Goal: Transaction & Acquisition: Download file/media

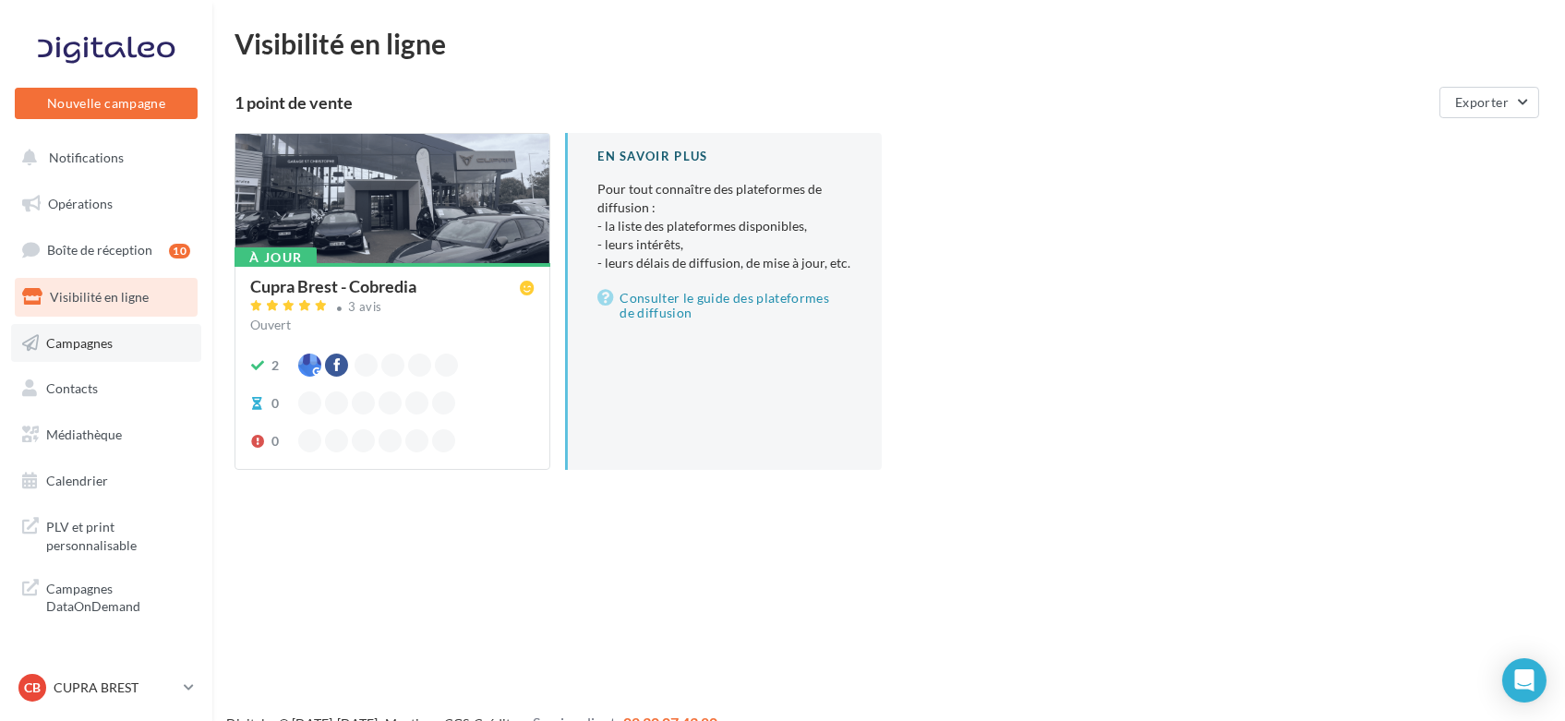
click at [91, 343] on span "Campagnes" at bounding box center [79, 342] width 66 height 16
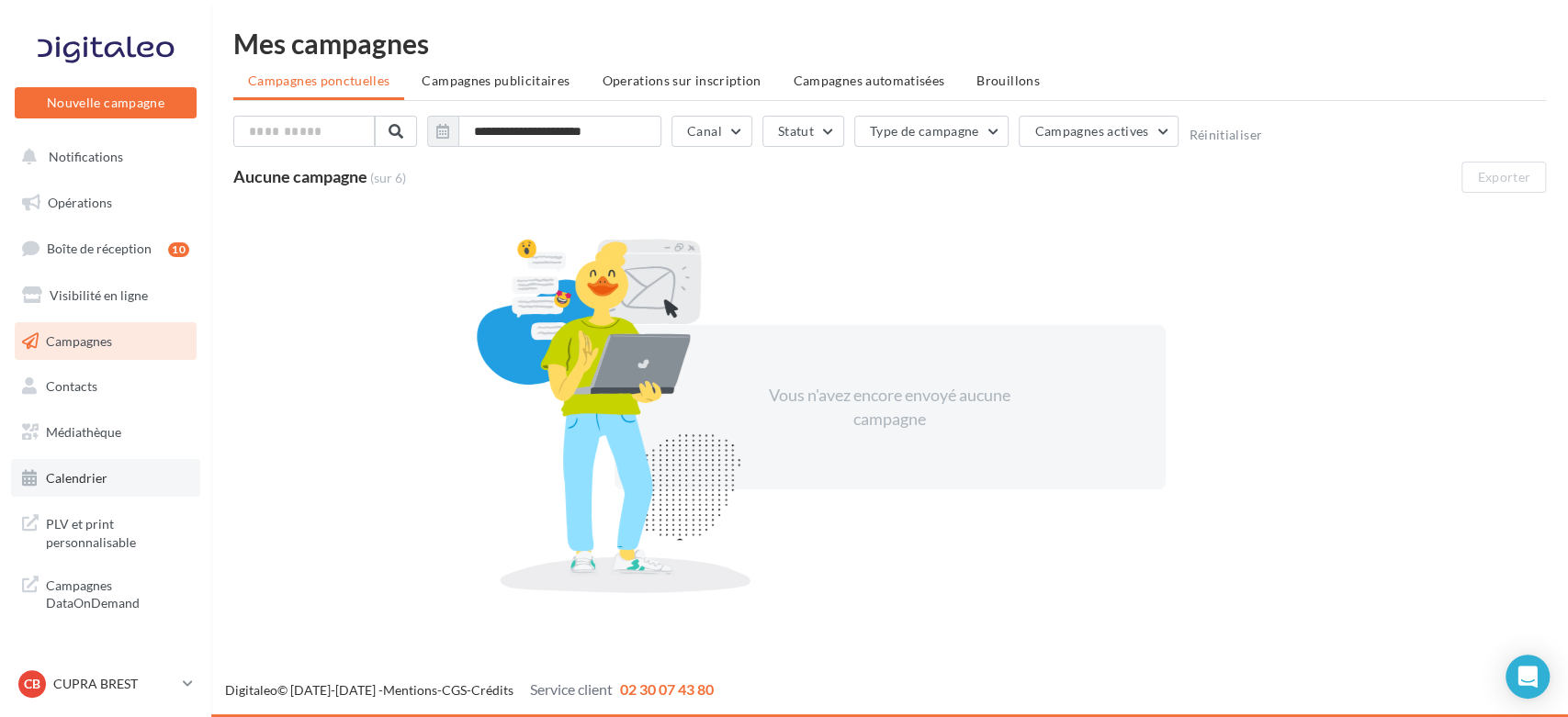
click at [106, 481] on link "Calendrier" at bounding box center [105, 478] width 189 height 39
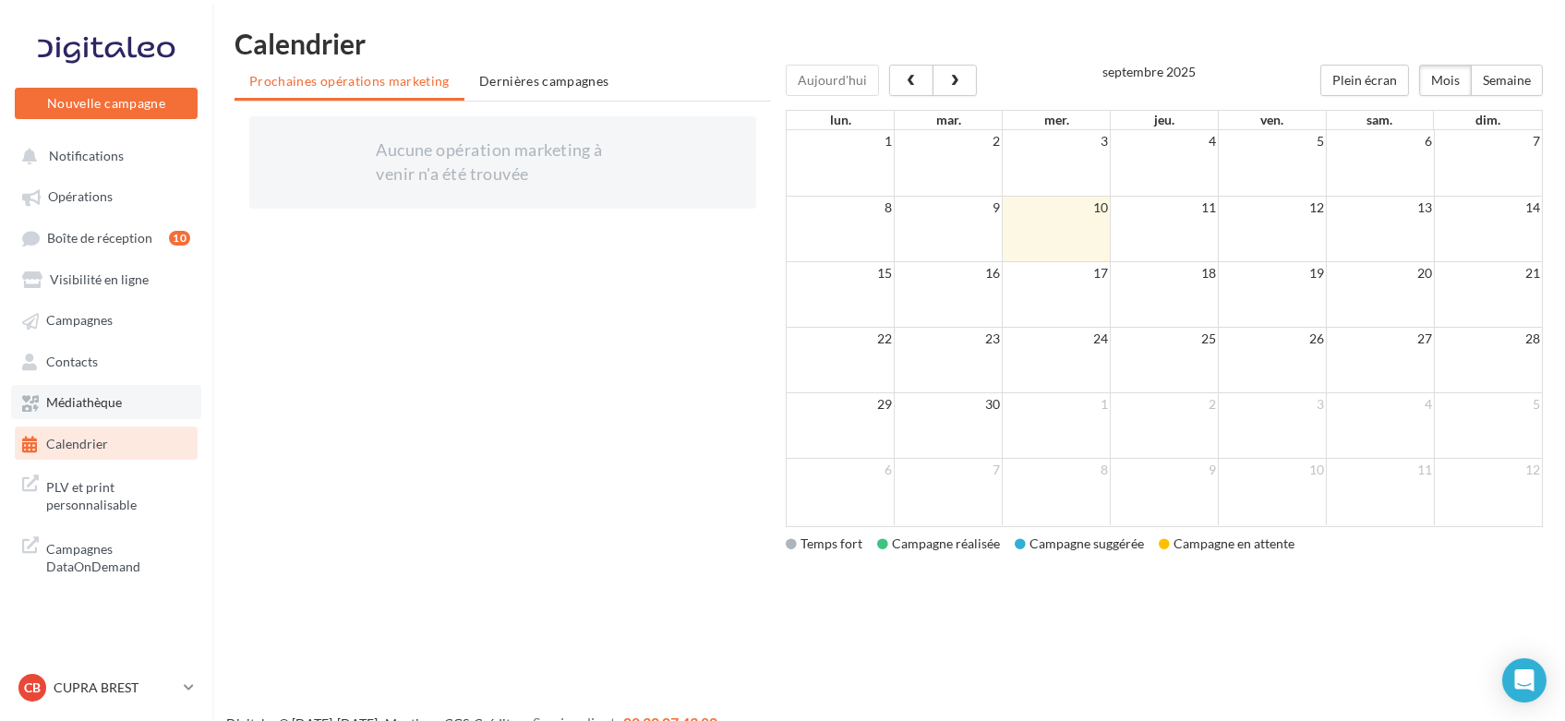
click at [58, 410] on span "Médiathèque" at bounding box center [84, 403] width 76 height 16
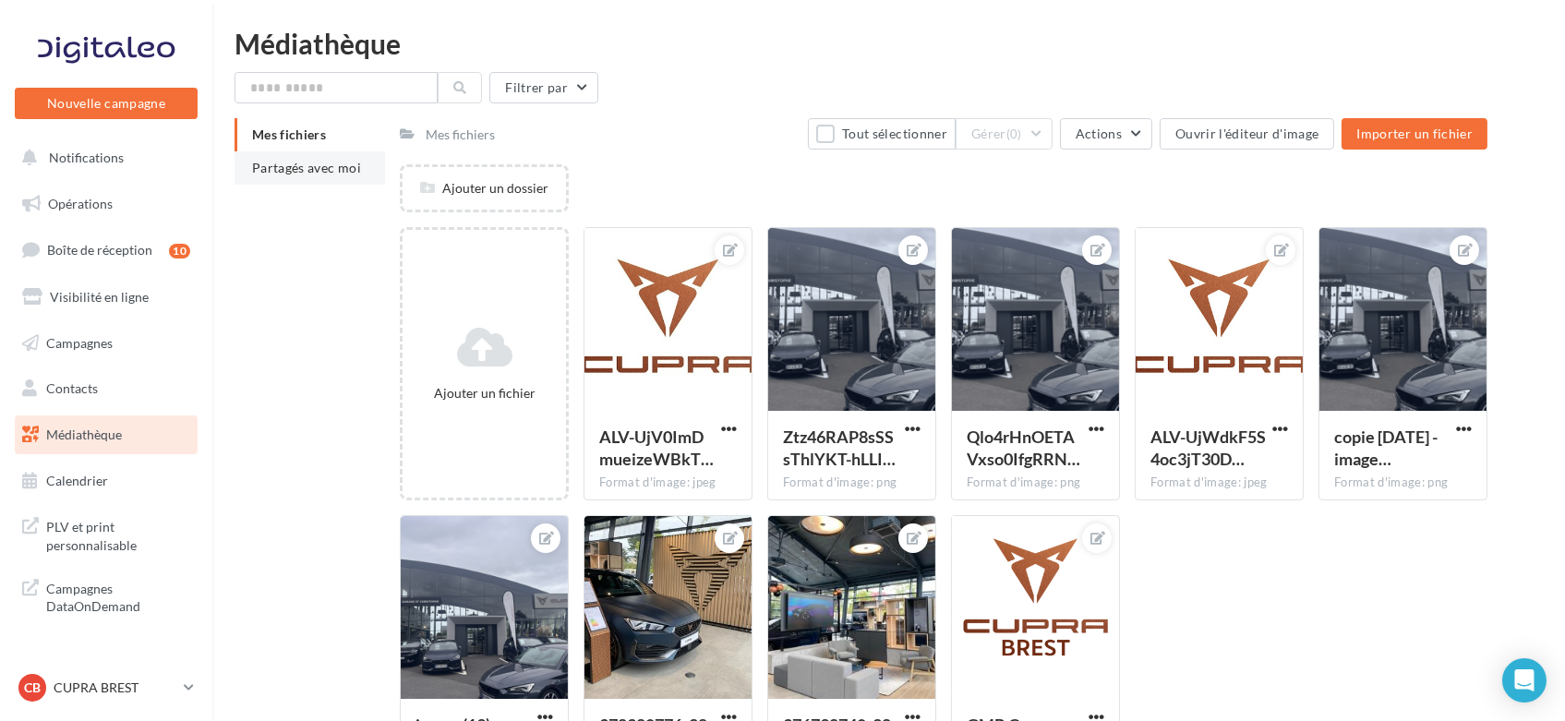
click at [322, 175] on li "Partagés avec moi" at bounding box center [309, 167] width 150 height 33
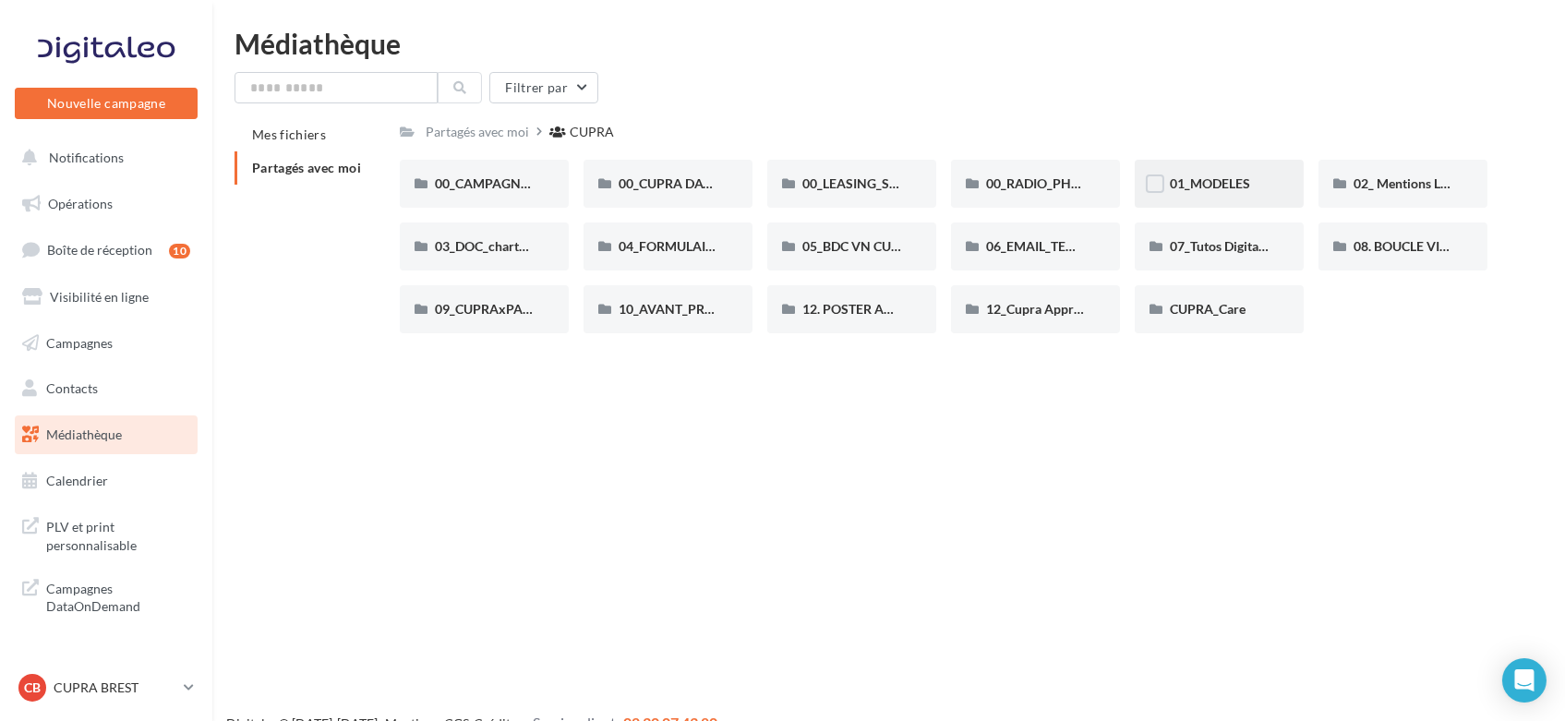
click at [1241, 187] on span "01_MODELES" at bounding box center [1210, 183] width 80 height 16
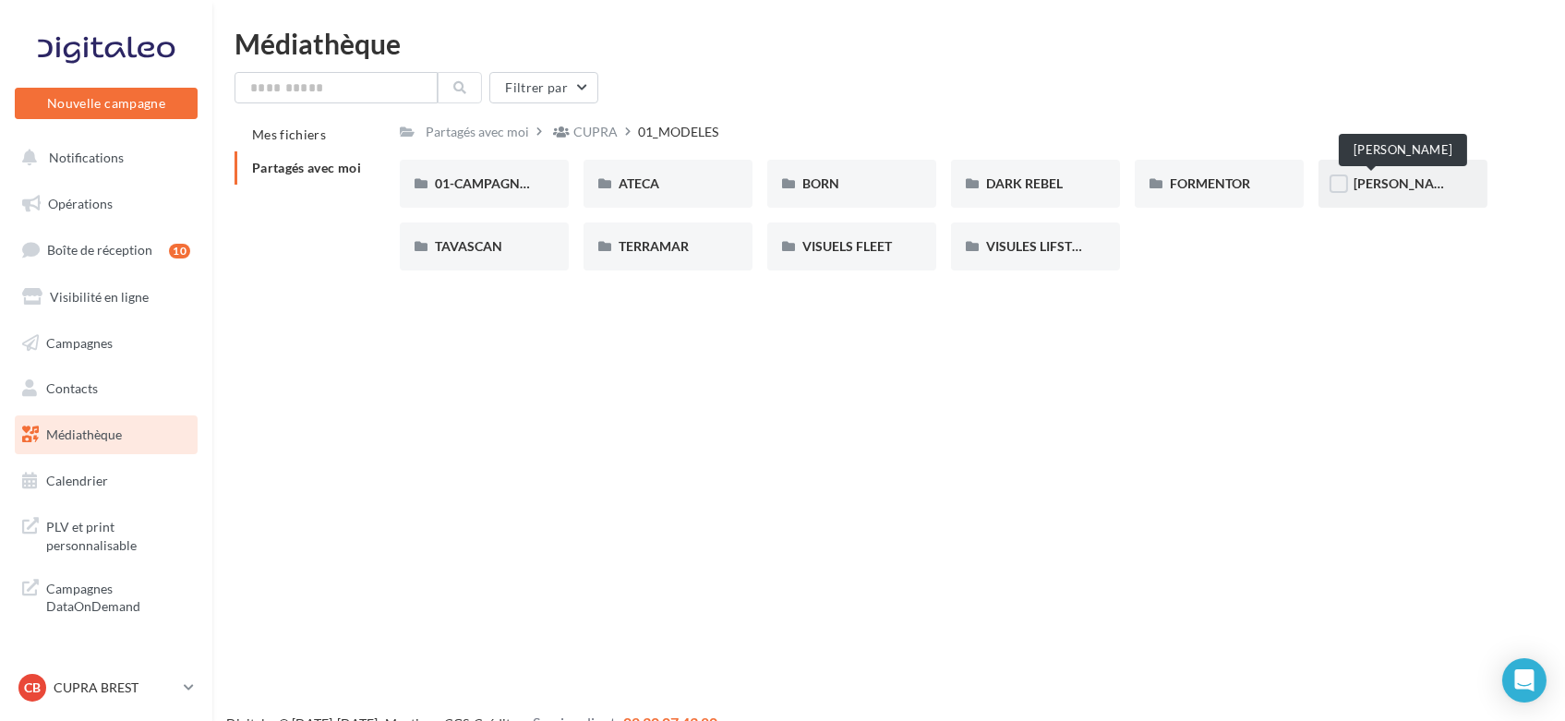
click at [1386, 187] on span "LEON" at bounding box center [1404, 183] width 103 height 16
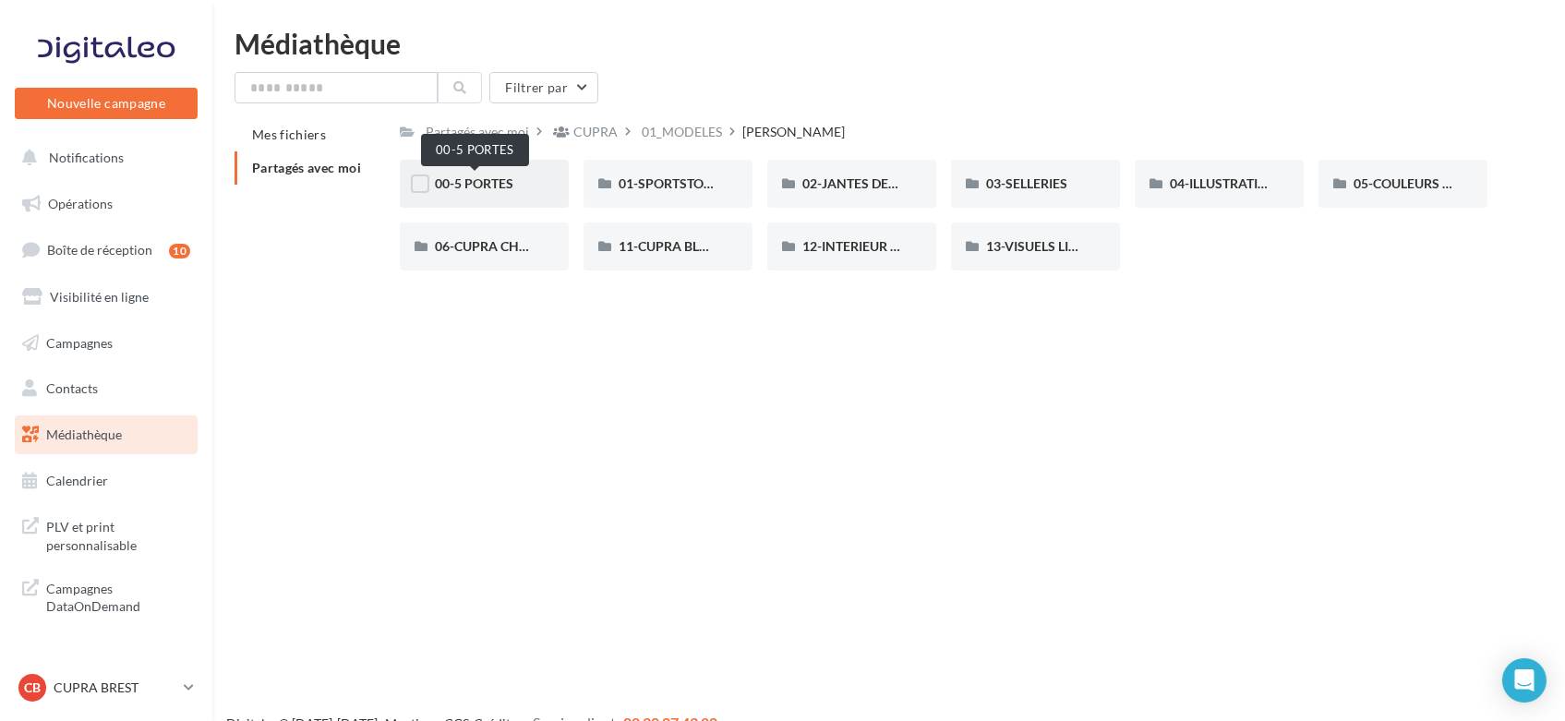
click at [479, 181] on span "00-5 PORTES" at bounding box center [474, 183] width 78 height 16
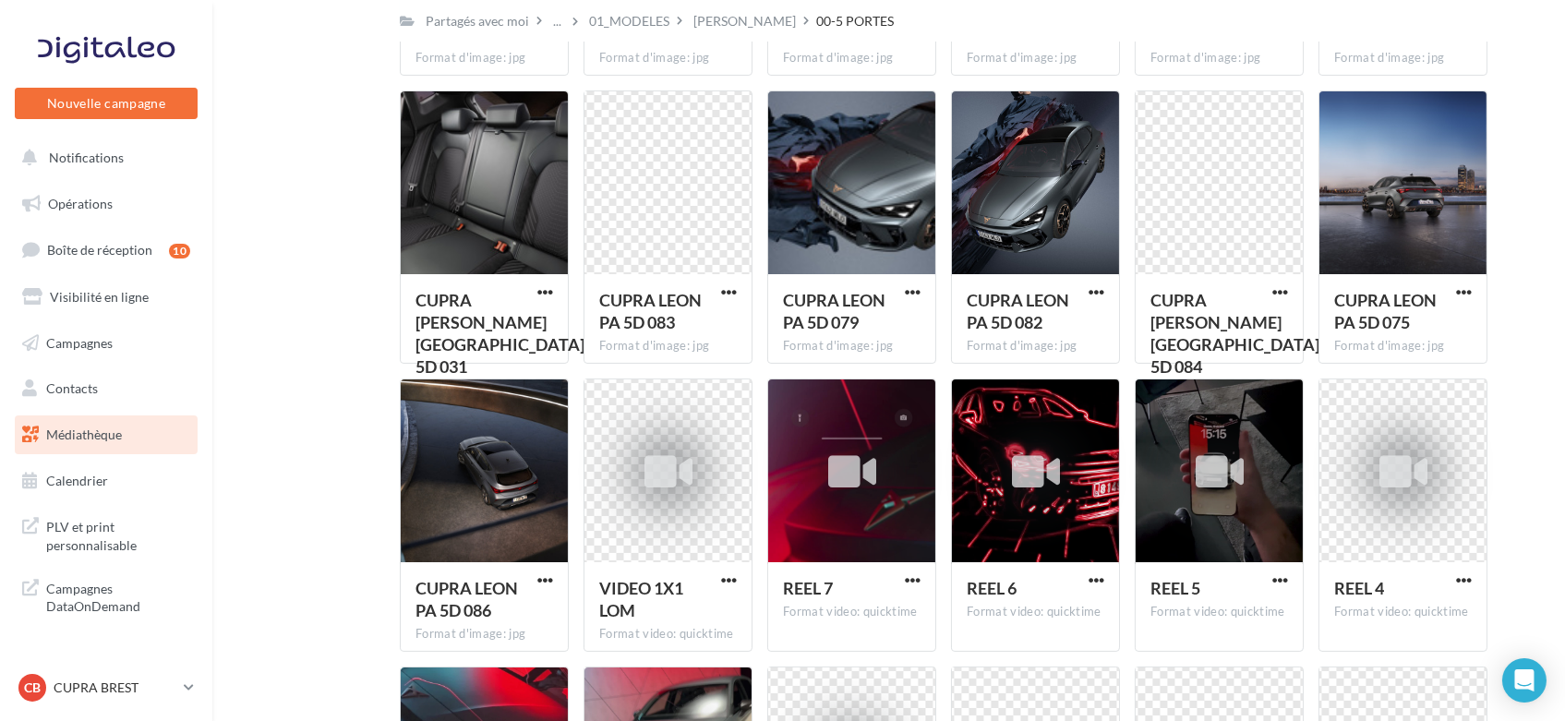
scroll to position [646, 0]
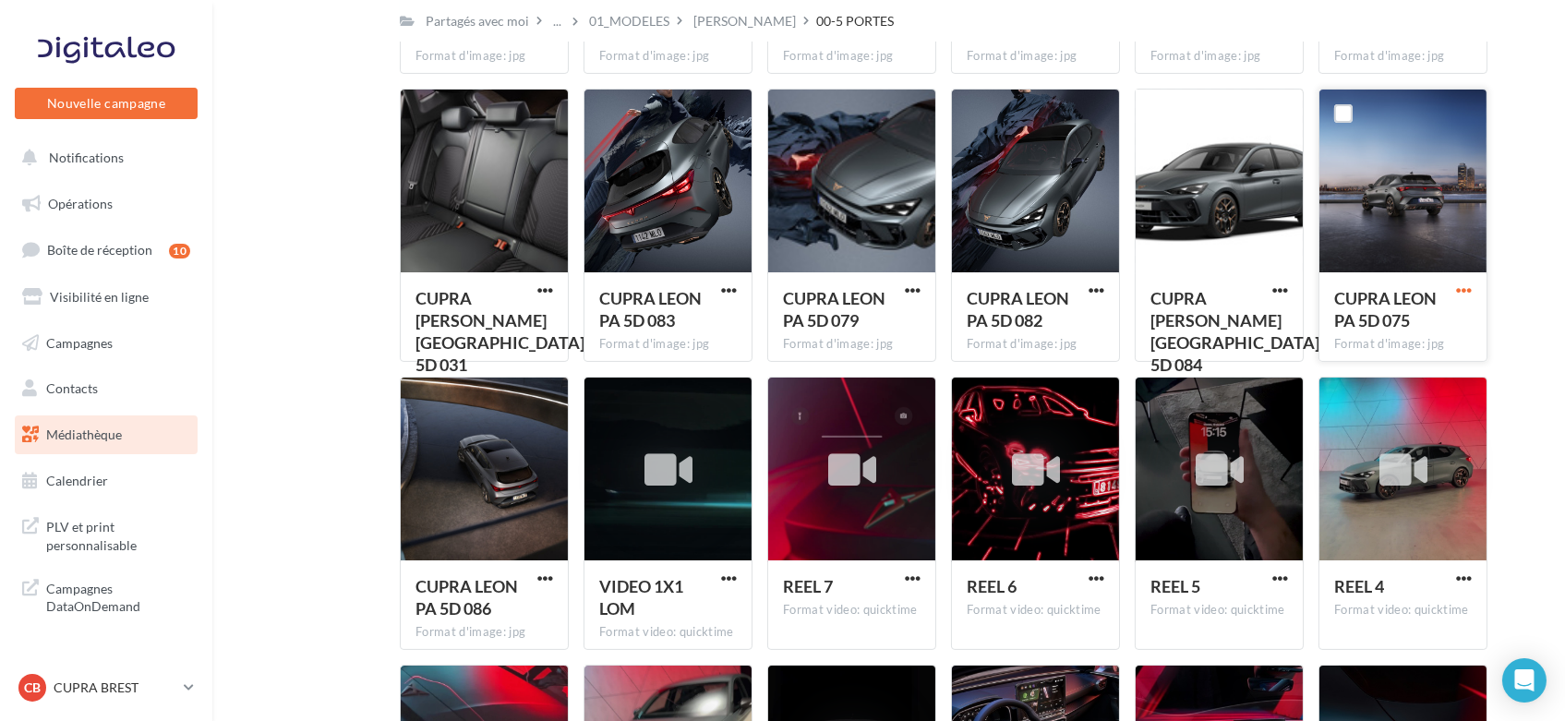
click at [1463, 291] on span "button" at bounding box center [1464, 290] width 16 height 16
click at [1398, 339] on button "Télécharger" at bounding box center [1383, 328] width 185 height 48
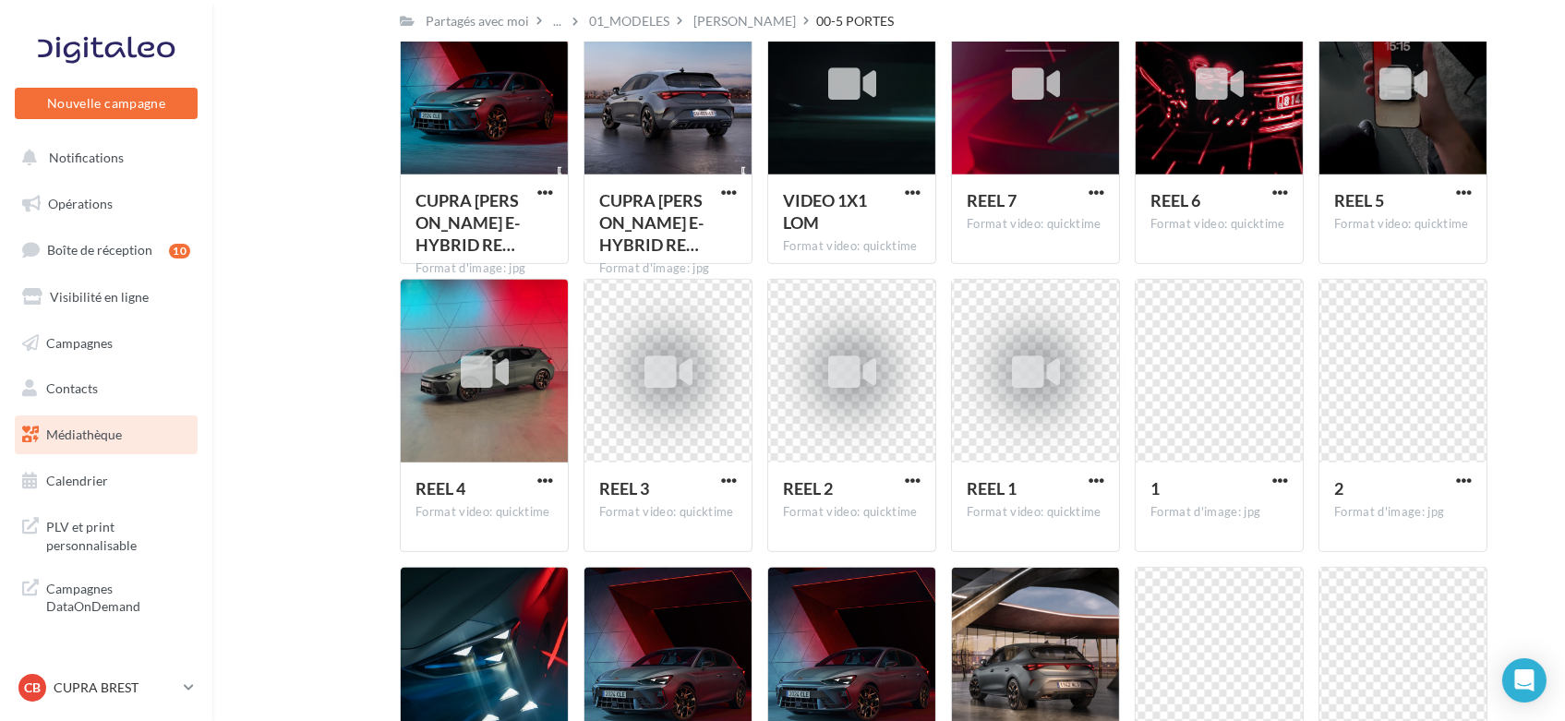
scroll to position [1961, 0]
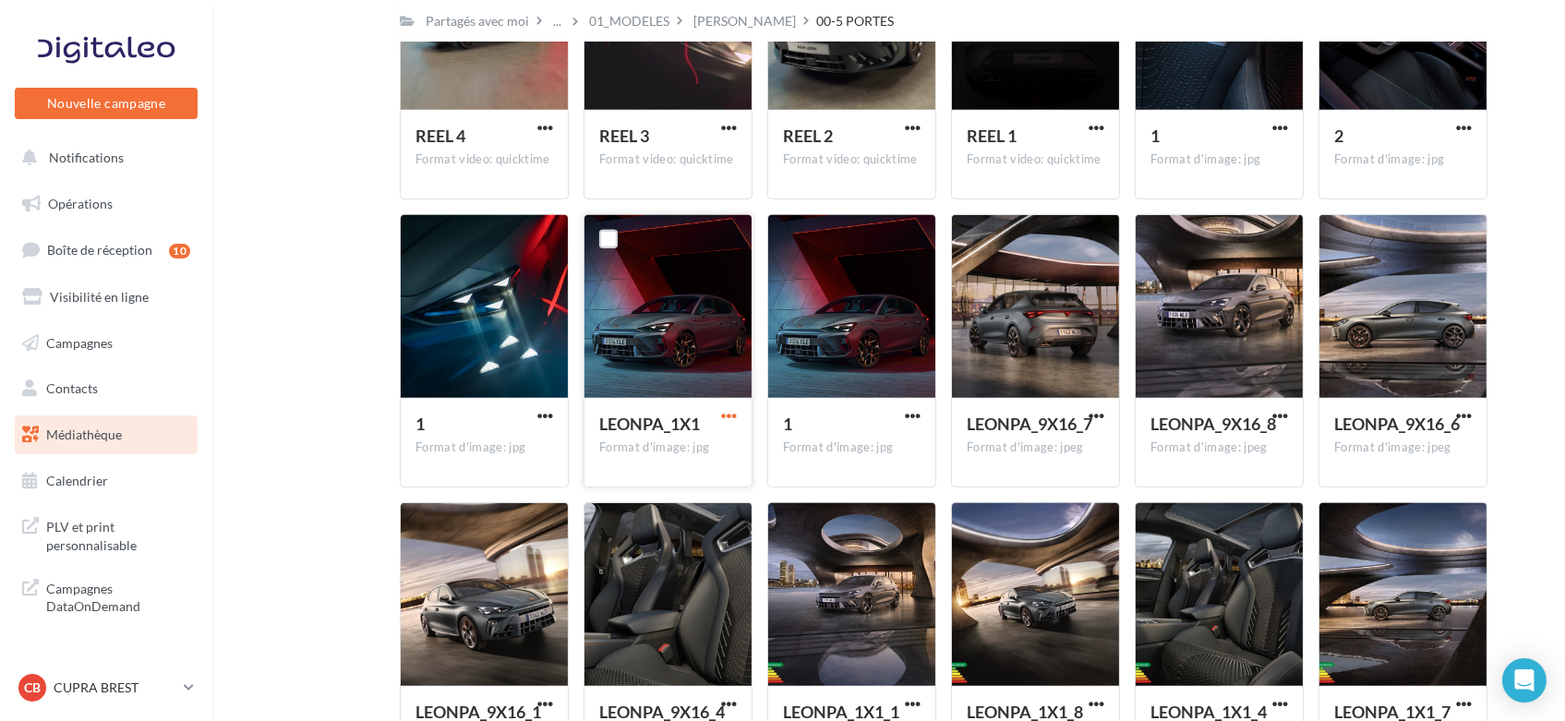
click at [737, 415] on span "button" at bounding box center [729, 416] width 16 height 16
click at [678, 458] on button "Télécharger" at bounding box center [648, 453] width 185 height 48
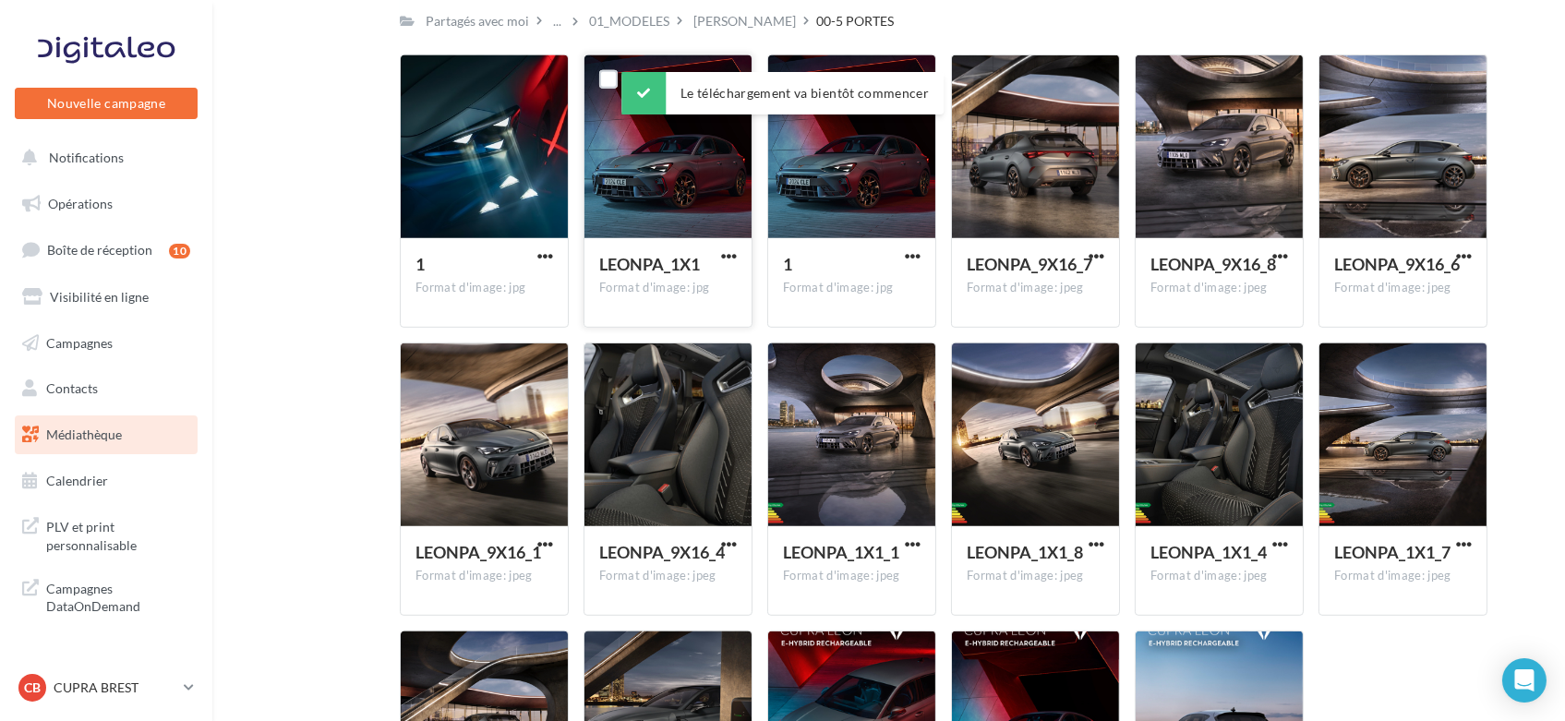
scroll to position [2123, 0]
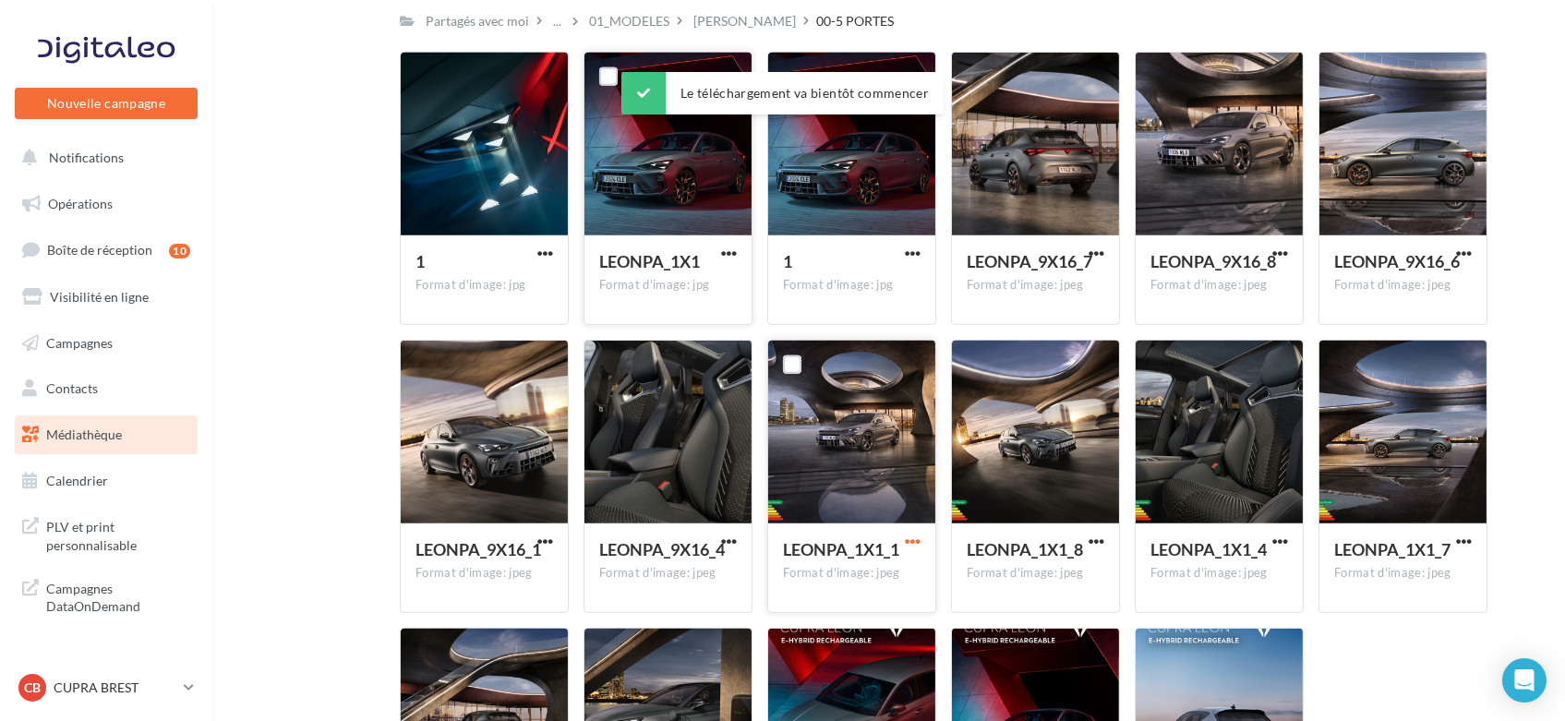
click at [915, 540] on span "button" at bounding box center [913, 542] width 16 height 16
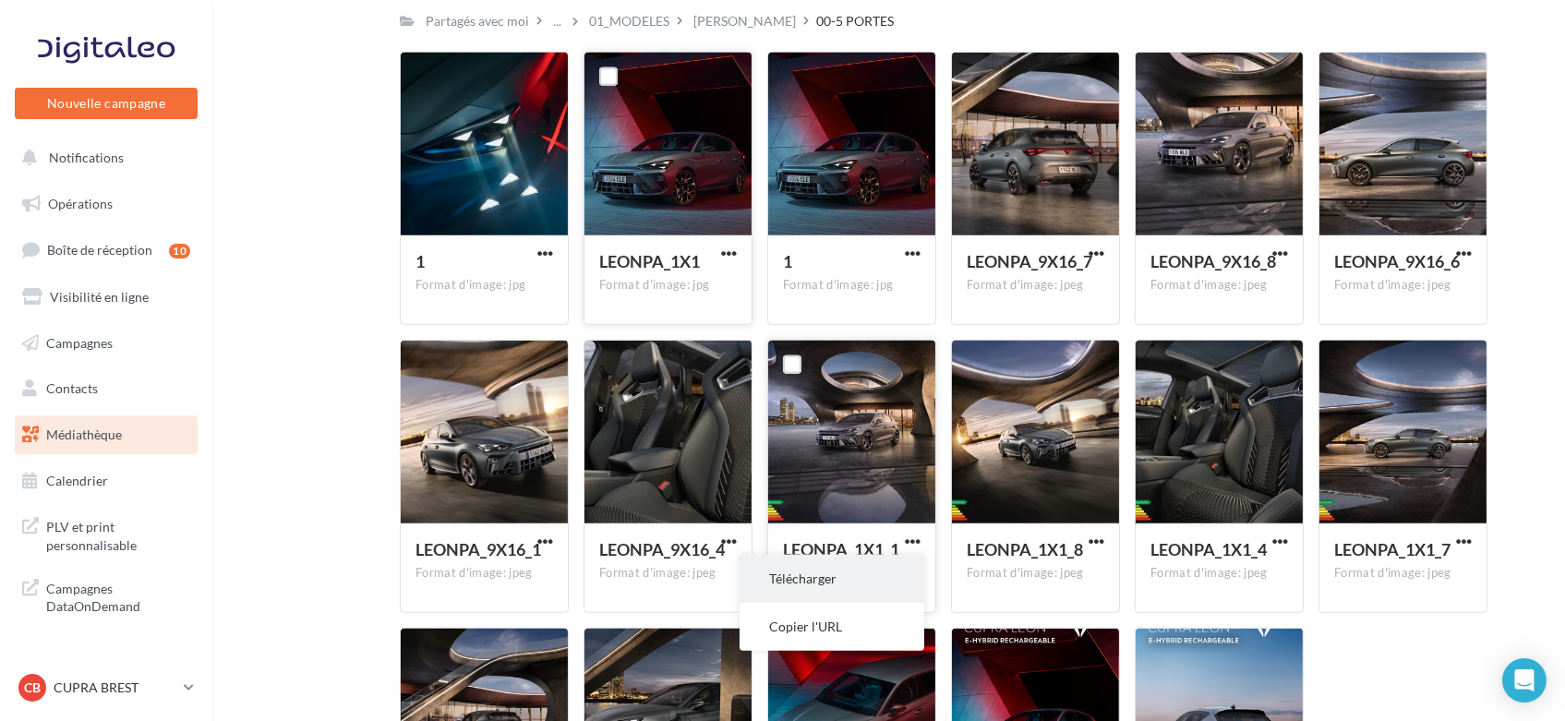
click at [870, 576] on button "Télécharger" at bounding box center [831, 579] width 185 height 48
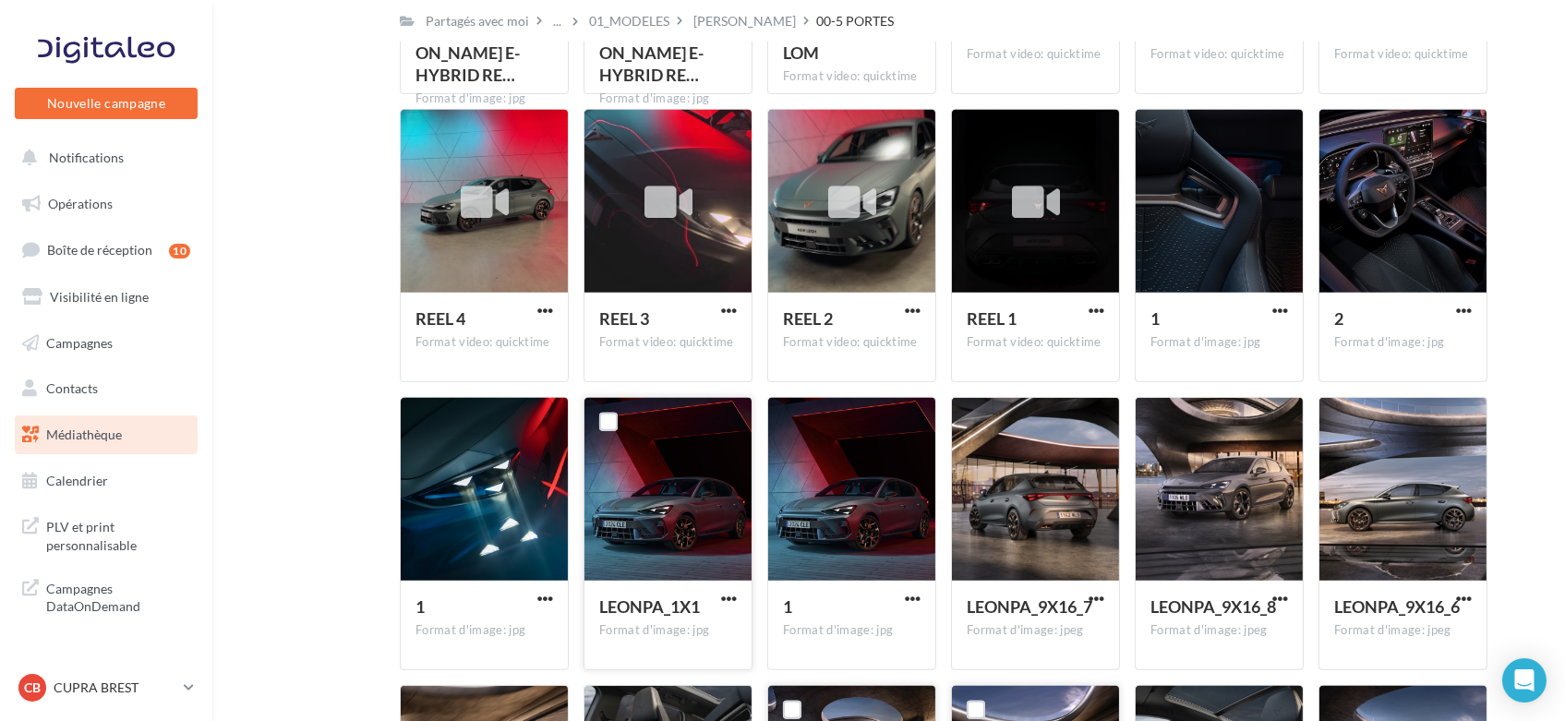
scroll to position [1779, 0]
